Goal: Information Seeking & Learning: Learn about a topic

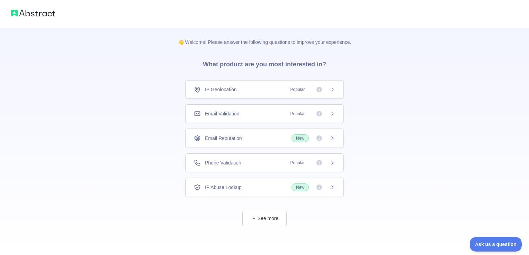
click at [231, 157] on div "Phone Validation Popular" at bounding box center [264, 163] width 158 height 19
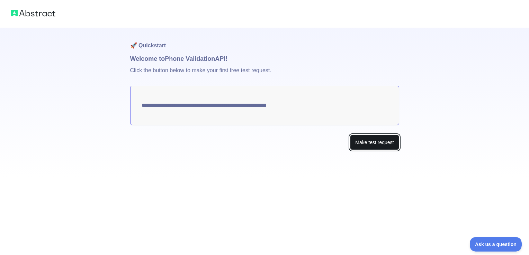
click at [372, 138] on button "Make test request" at bounding box center [374, 143] width 49 height 16
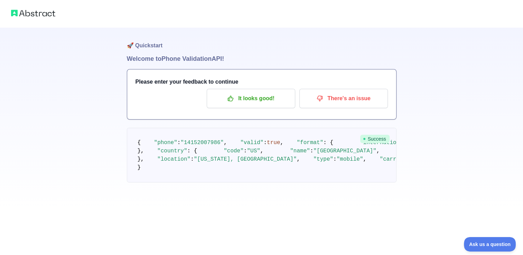
click at [42, 11] on img at bounding box center [33, 13] width 44 height 10
click at [42, 12] on img at bounding box center [33, 13] width 44 height 10
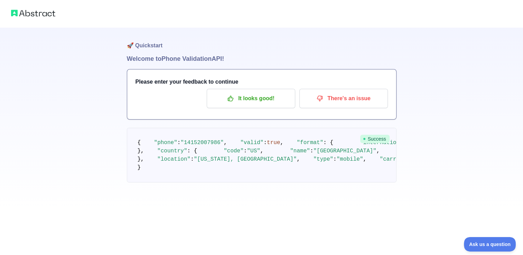
click at [42, 12] on img at bounding box center [33, 13] width 44 height 10
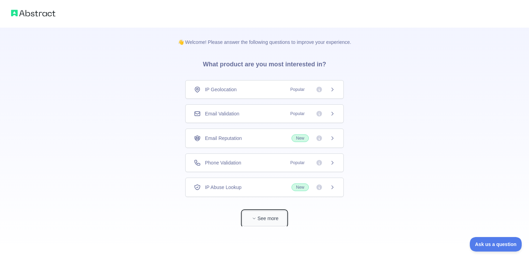
click at [249, 218] on button "See more" at bounding box center [264, 219] width 44 height 16
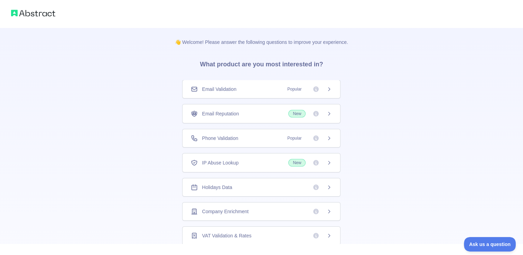
click at [247, 89] on div "Email Validation Popular" at bounding box center [261, 89] width 141 height 7
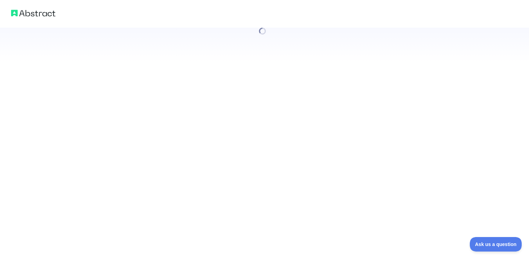
click at [247, 89] on div at bounding box center [264, 127] width 529 height 255
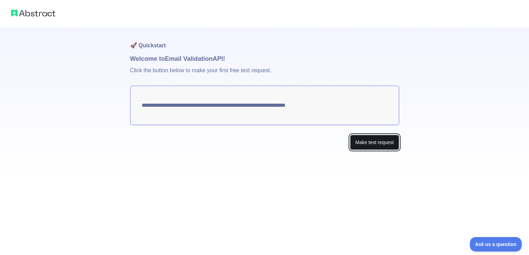
click at [357, 143] on button "Make test request" at bounding box center [374, 143] width 49 height 16
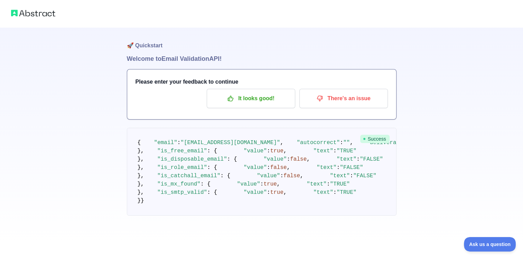
scroll to position [203, 0]
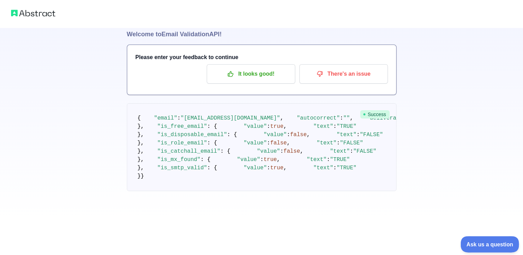
click at [487, 246] on button "Ask us a question" at bounding box center [487, 243] width 52 height 15
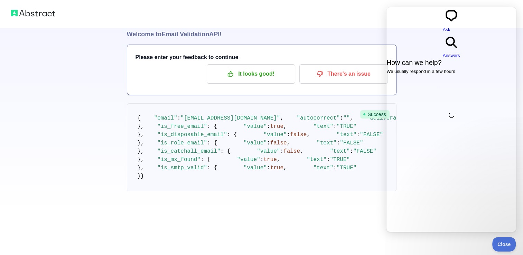
scroll to position [0, 0]
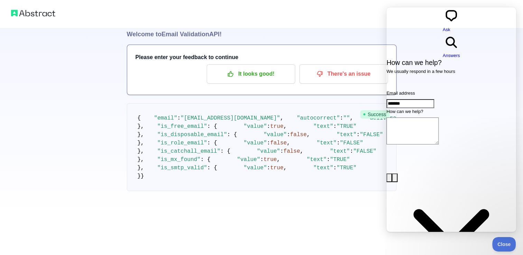
type input "*******"
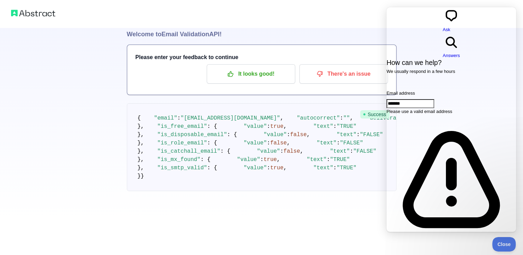
click at [339, 118] on pre "{ "email" : "[EMAIL_ADDRESS][DOMAIN_NAME]" , "autocorrect" : "" , "deliverabili…" at bounding box center [262, 147] width 270 height 88
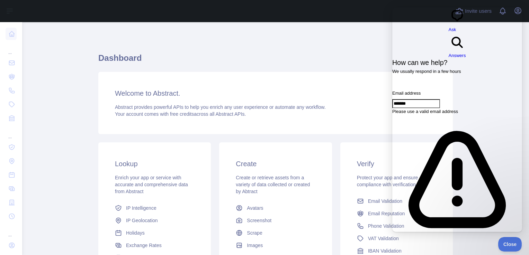
click at [163, 41] on div "Dashboard Welcome to Abstract. Abstract provides powerful APIs to help you enri…" at bounding box center [275, 171] width 354 height 264
click at [512, 239] on button "Close" at bounding box center [508, 243] width 24 height 15
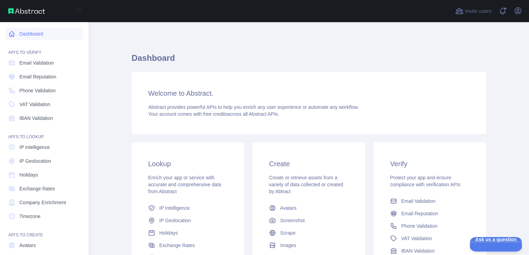
click at [15, 35] on icon at bounding box center [11, 33] width 7 height 7
click at [31, 35] on link "Dashboard" at bounding box center [44, 34] width 77 height 12
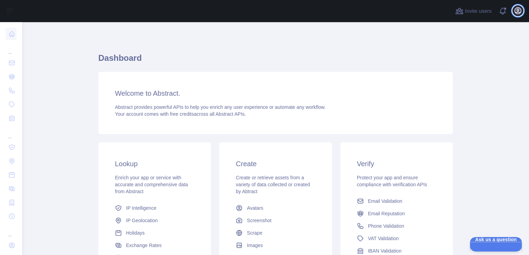
click at [516, 10] on icon "button" at bounding box center [517, 11] width 8 height 8
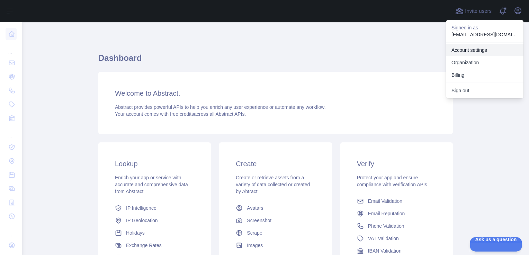
click at [470, 49] on link "Account settings" at bounding box center [484, 50] width 77 height 12
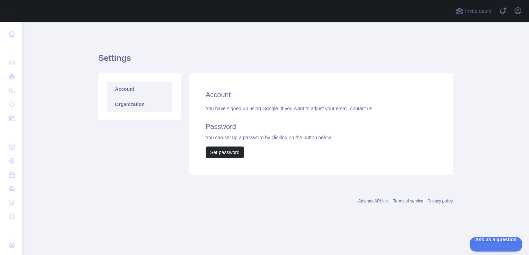
click at [143, 107] on link "Organization" at bounding box center [140, 104] width 66 height 15
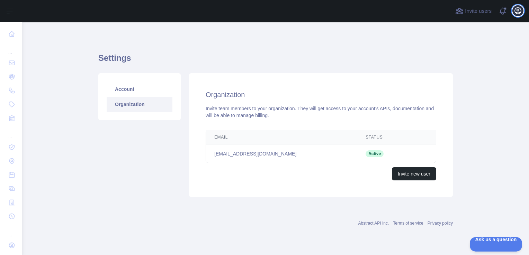
click at [519, 13] on icon "button" at bounding box center [517, 11] width 8 height 8
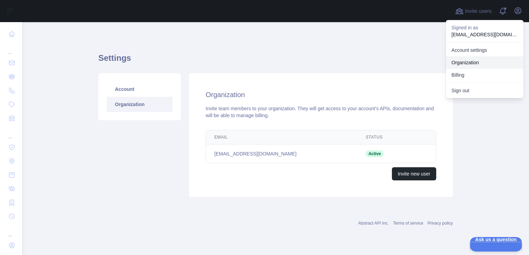
click at [491, 59] on link "Organization" at bounding box center [484, 62] width 77 height 12
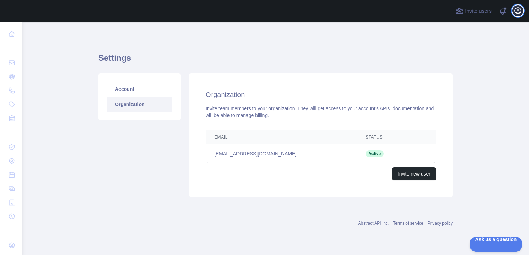
click at [514, 13] on icon "button" at bounding box center [517, 11] width 8 height 8
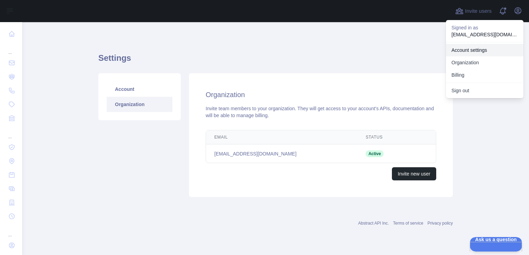
click at [498, 51] on link "Account settings" at bounding box center [484, 50] width 77 height 12
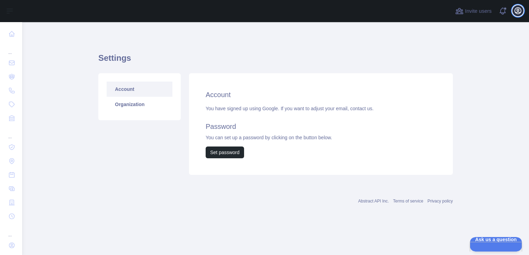
click at [515, 12] on icon "button" at bounding box center [517, 11] width 6 height 6
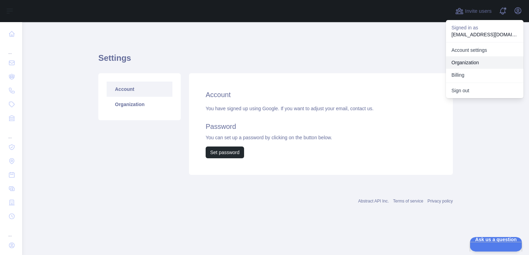
click at [477, 64] on link "Organization" at bounding box center [484, 62] width 77 height 12
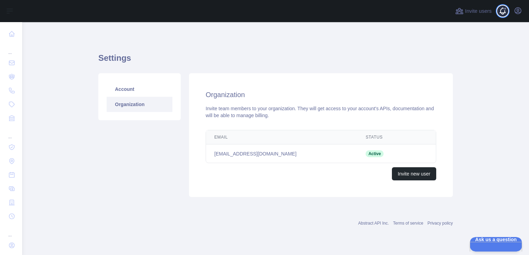
click at [503, 7] on span at bounding box center [505, 11] width 14 height 22
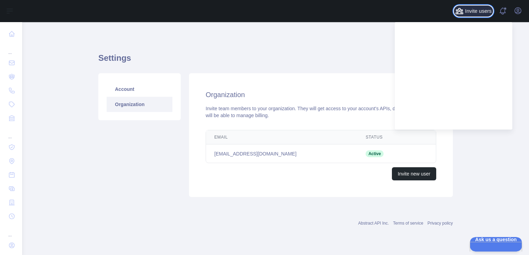
click at [470, 6] on button "Invite users" at bounding box center [473, 11] width 39 height 11
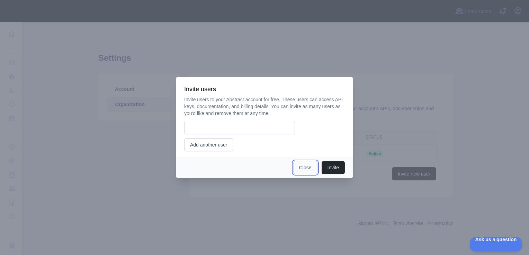
click at [306, 167] on button "Close" at bounding box center [305, 167] width 24 height 13
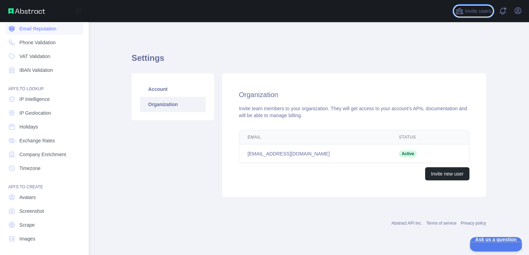
scroll to position [49, 0]
click at [29, 196] on span "Avatars" at bounding box center [27, 196] width 16 height 7
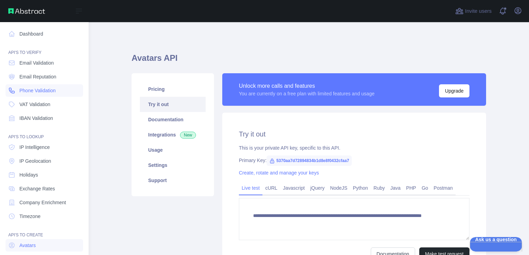
click at [46, 89] on span "Phone Validation" at bounding box center [37, 90] width 36 height 7
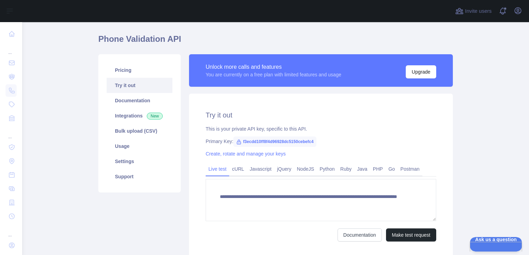
scroll to position [25, 0]
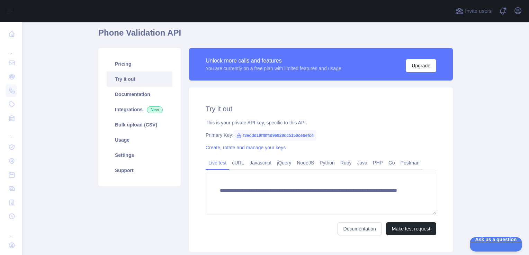
click at [293, 134] on span "f3ecdd10ff8f4d96928dc5150cebefc4" at bounding box center [274, 135] width 83 height 10
drag, startPoint x: 310, startPoint y: 134, endPoint x: 238, endPoint y: 131, distance: 72.0
click at [238, 131] on span "f3ecdd10ff8f4d96928dc5150cebefc4" at bounding box center [274, 135] width 83 height 10
copy span "f3ecdd10ff8f4d96928dc5150cebefc4"
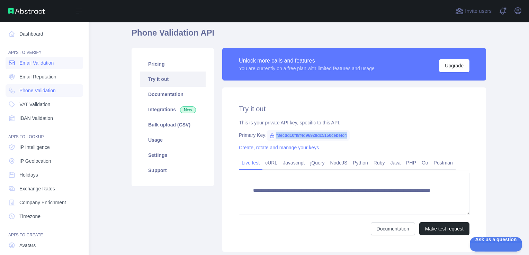
click at [21, 60] on span "Email Validation" at bounding box center [36, 63] width 34 height 7
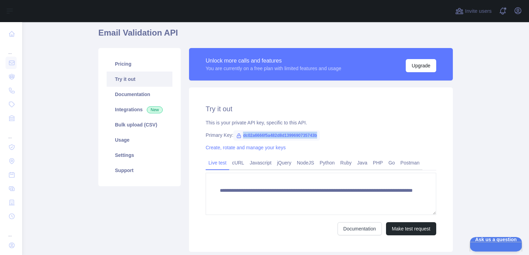
drag, startPoint x: 239, startPoint y: 135, endPoint x: 315, endPoint y: 133, distance: 75.8
click at [315, 133] on span "dc02a6666f5a482d8d1399690735743b" at bounding box center [276, 135] width 86 height 10
copy span "dc02a6666f5a482d8d1399690735743b"
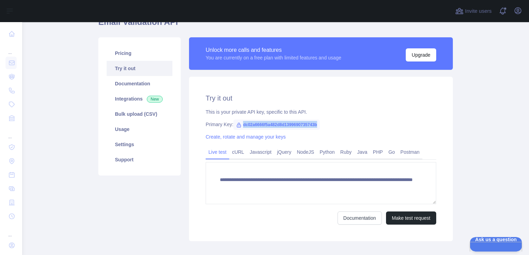
scroll to position [73, 0]
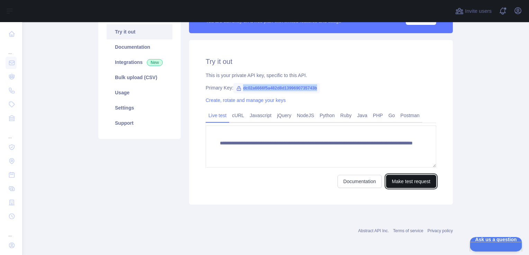
click at [397, 185] on button "Make test request" at bounding box center [411, 181] width 50 height 13
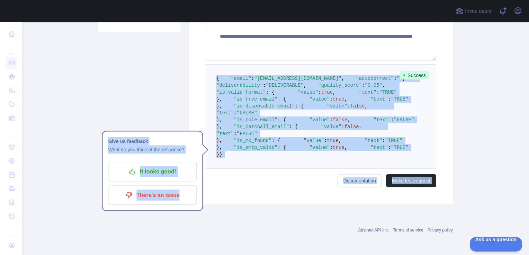
scroll to position [331, 0]
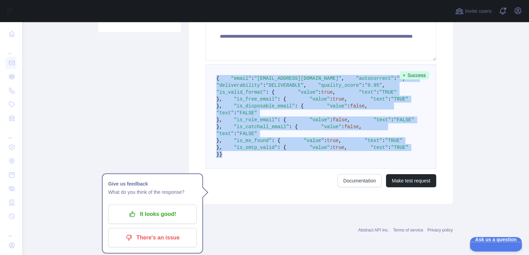
drag, startPoint x: 213, startPoint y: 98, endPoint x: 247, endPoint y: 158, distance: 69.6
click at [247, 158] on pre "{ "email" : "[EMAIL_ADDRESS][DOMAIN_NAME]" , "autocorrect" : "" , "deliverabili…" at bounding box center [320, 116] width 230 height 104
copy code "{ "email" : "[EMAIL_ADDRESS][DOMAIN_NAME]" , "autocorrect" : "" , "deliverabili…"
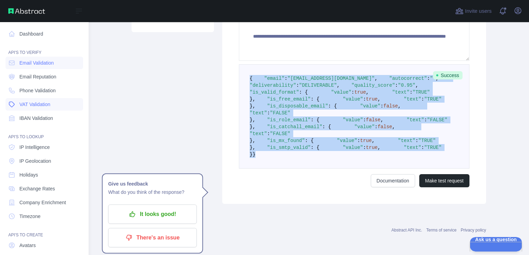
click at [31, 101] on span "VAT Validation" at bounding box center [34, 104] width 31 height 7
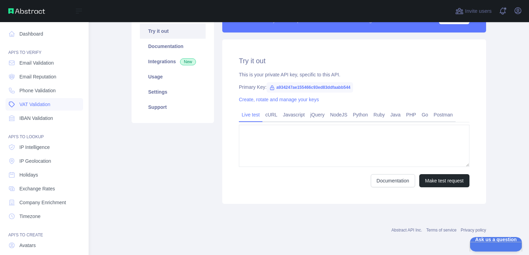
type textarea "**********"
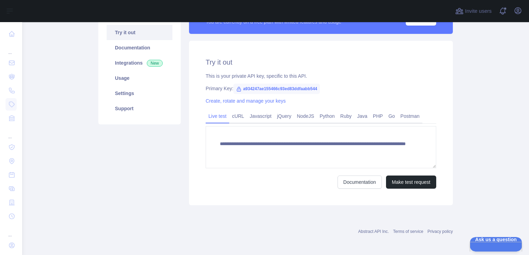
scroll to position [73, 0]
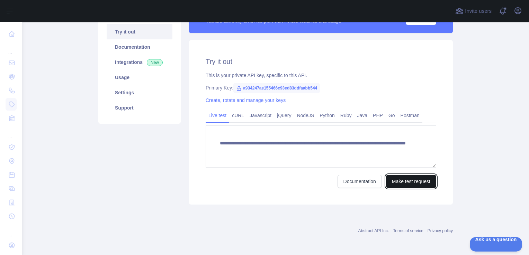
click at [406, 183] on button "Make test request" at bounding box center [411, 181] width 50 height 13
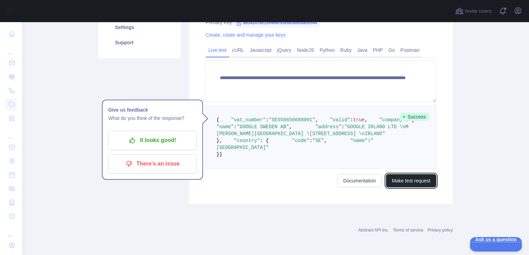
scroll to position [132, 0]
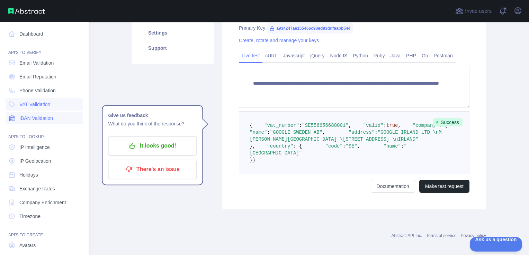
click at [29, 115] on span "IBAN Validation" at bounding box center [36, 118] width 34 height 7
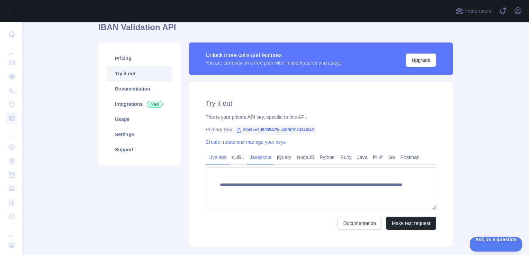
scroll to position [73, 0]
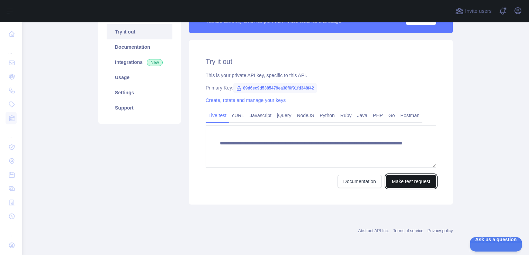
click at [387, 178] on button "Make test request" at bounding box center [411, 181] width 50 height 13
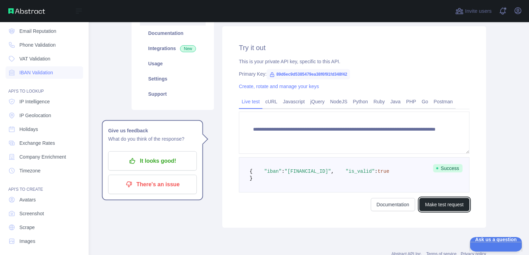
scroll to position [46, 0]
click at [38, 103] on span "IP Intelligence" at bounding box center [34, 101] width 30 height 7
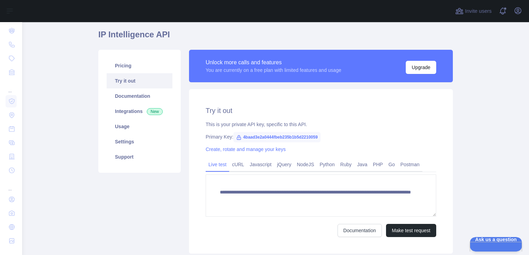
scroll to position [73, 0]
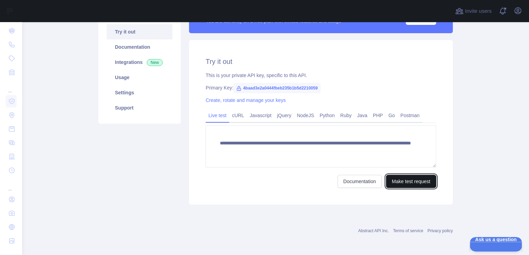
click at [402, 183] on button "Make test request" at bounding box center [411, 181] width 50 height 13
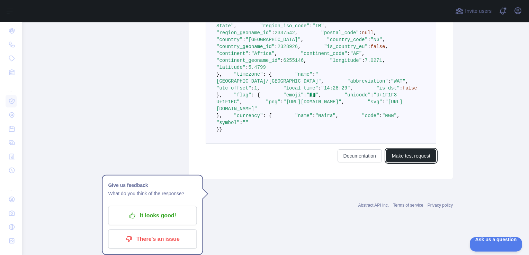
scroll to position [476, 0]
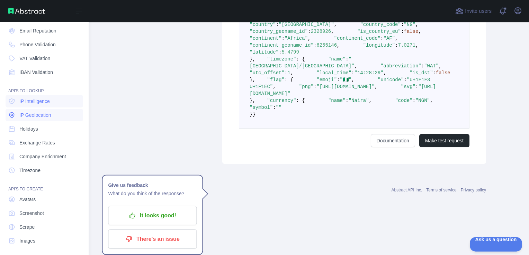
click at [22, 110] on link "IP Geolocation" at bounding box center [44, 115] width 77 height 12
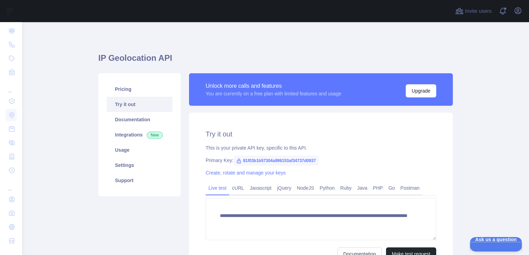
scroll to position [73, 0]
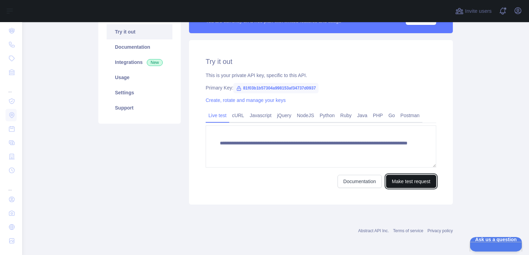
click at [394, 176] on button "Make test request" at bounding box center [411, 181] width 50 height 13
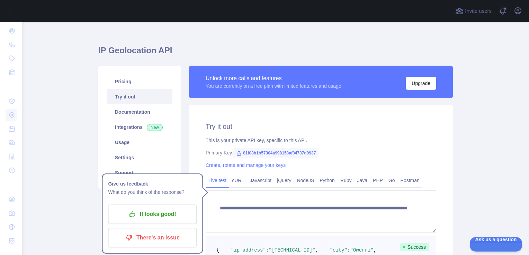
scroll to position [6, 0]
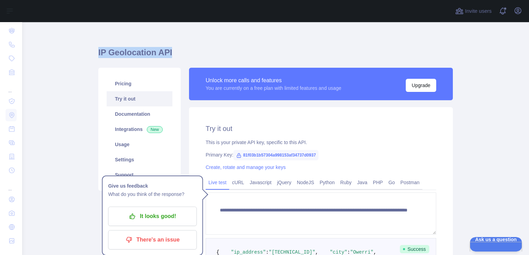
drag, startPoint x: 167, startPoint y: 55, endPoint x: 95, endPoint y: 48, distance: 71.9
click at [98, 48] on h1 "IP Geolocation API" at bounding box center [275, 55] width 354 height 17
copy h1 "IP Geolocation API"
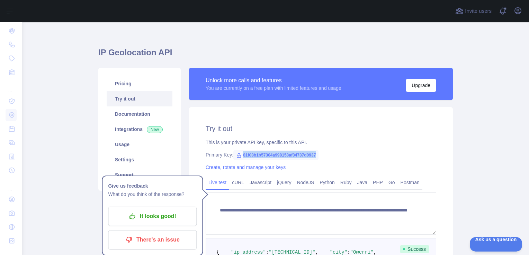
drag, startPoint x: 313, startPoint y: 154, endPoint x: 237, endPoint y: 153, distance: 76.5
click at [237, 153] on span "81f03b1b57304a998153af34737d0937" at bounding box center [275, 155] width 85 height 10
copy span "81f03b1b57304a998153af34737d0937"
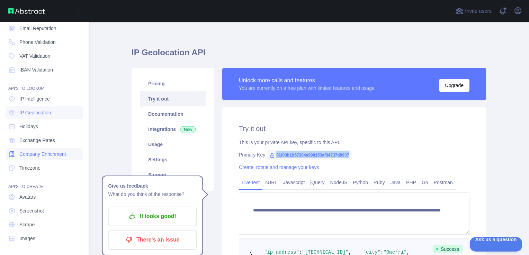
scroll to position [49, 0]
click at [35, 154] on span "Company Enrichment" at bounding box center [42, 153] width 47 height 7
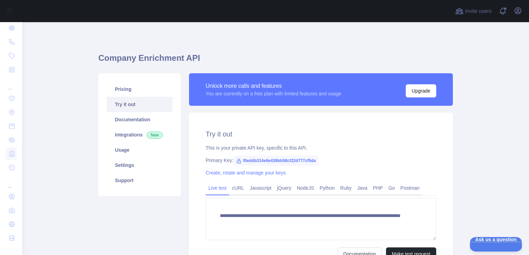
scroll to position [73, 0]
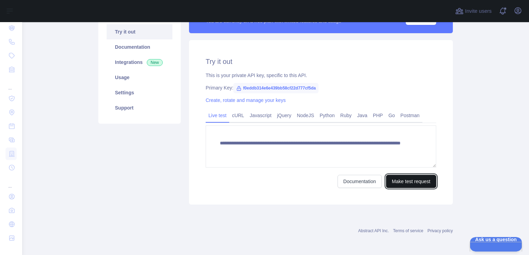
click at [394, 177] on button "Make test request" at bounding box center [411, 181] width 50 height 13
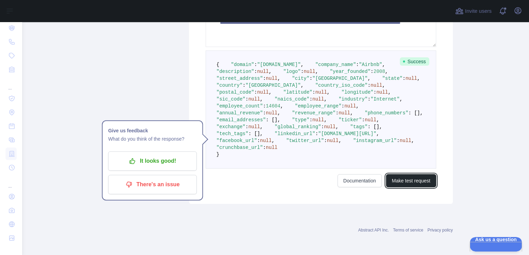
scroll to position [220, 0]
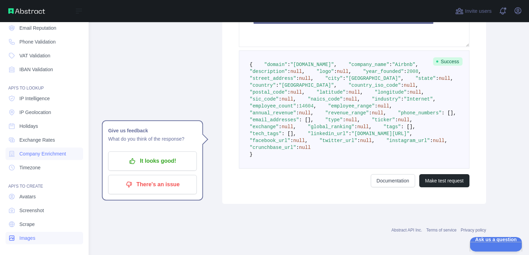
click at [16, 235] on link "Images" at bounding box center [44, 238] width 77 height 12
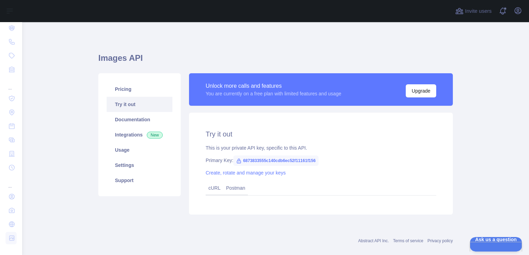
scroll to position [11, 0]
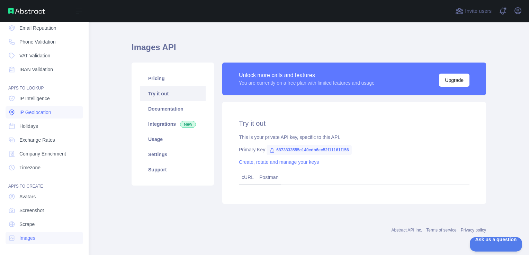
click at [34, 113] on span "IP Geolocation" at bounding box center [35, 112] width 32 height 7
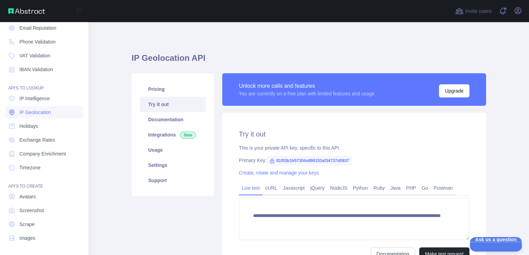
click at [34, 113] on span "IP Geolocation" at bounding box center [35, 112] width 32 height 7
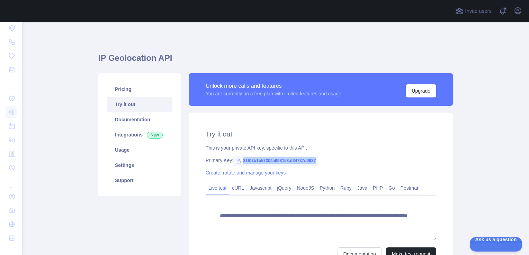
drag, startPoint x: 237, startPoint y: 161, endPoint x: 313, endPoint y: 161, distance: 76.1
click at [313, 161] on span "81f03b1b57304a998153af34737d0937" at bounding box center [275, 161] width 85 height 10
copy span "81f03b1b57304a998153af34737d0937"
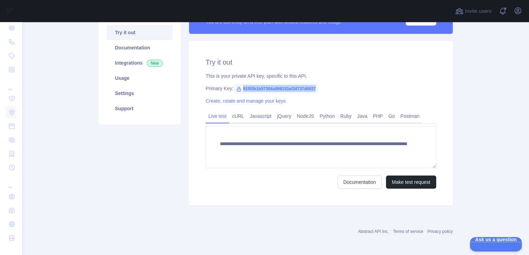
scroll to position [73, 0]
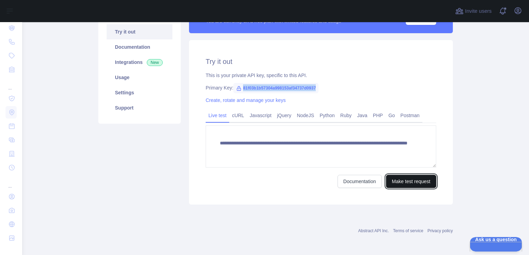
click at [401, 182] on button "Make test request" at bounding box center [411, 181] width 50 height 13
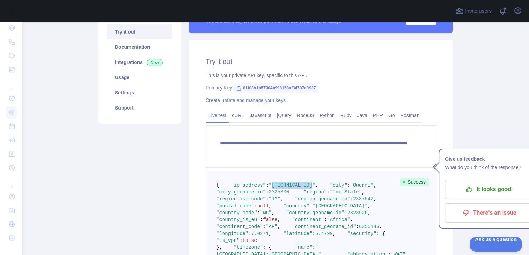
drag, startPoint x: 302, startPoint y: 192, endPoint x: 263, endPoint y: 194, distance: 38.8
click at [268, 188] on span ""[TECHNICAL_ID]"" at bounding box center [291, 186] width 46 height 6
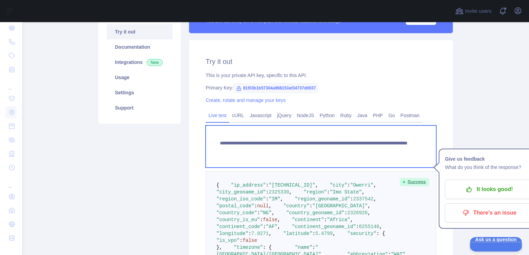
drag, startPoint x: 263, startPoint y: 194, endPoint x: 255, endPoint y: 168, distance: 26.7
click at [255, 168] on form "**********" at bounding box center [320, 245] width 230 height 238
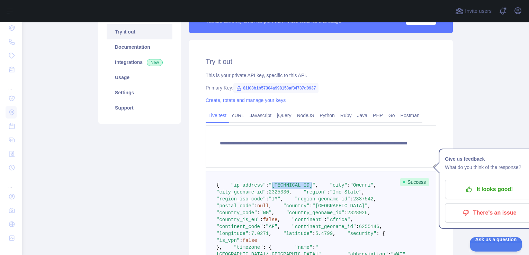
drag, startPoint x: 264, startPoint y: 192, endPoint x: 300, endPoint y: 192, distance: 36.0
click at [300, 188] on span ""[TECHNICAL_ID]"" at bounding box center [291, 186] width 46 height 6
copy span "[TECHNICAL_ID]"
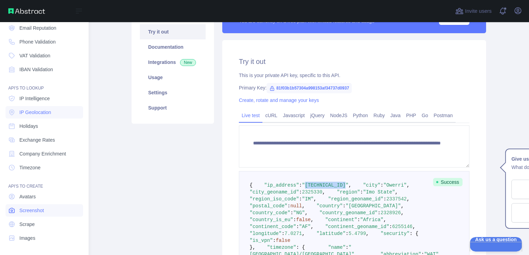
click at [30, 207] on span "Screenshot" at bounding box center [31, 210] width 25 height 7
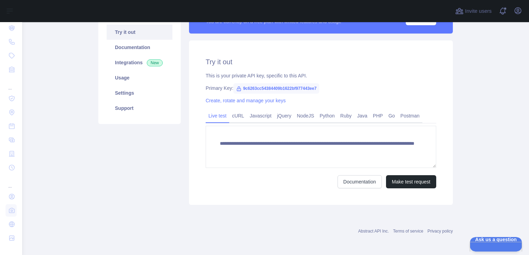
scroll to position [73, 0]
click at [415, 180] on button "Make test request" at bounding box center [411, 181] width 50 height 13
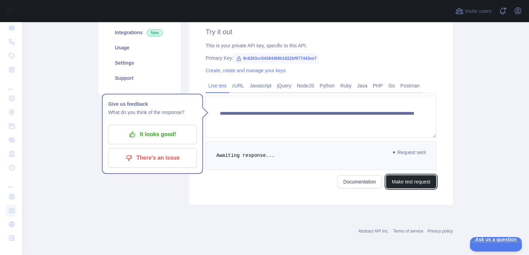
scroll to position [102, 0]
click at [338, 182] on link "Documentation" at bounding box center [359, 181] width 44 height 13
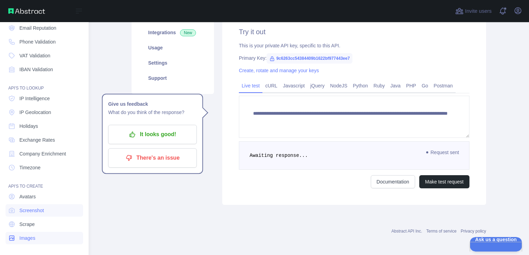
click at [26, 239] on span "Images" at bounding box center [27, 238] width 16 height 7
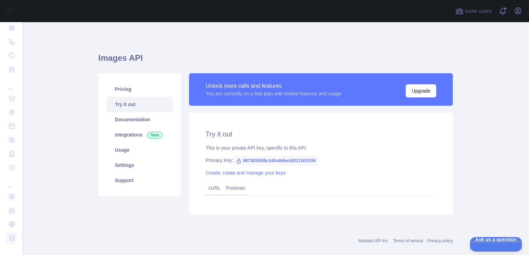
scroll to position [11, 0]
